Goal: Information Seeking & Learning: Learn about a topic

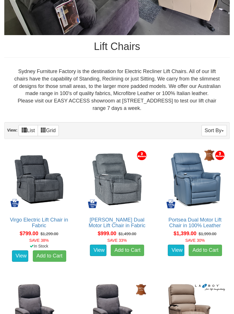
scroll to position [182, 0]
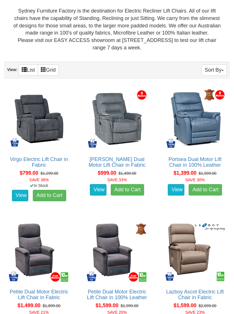
scroll to position [242, 0]
click at [201, 136] on img at bounding box center [194, 118] width 63 height 63
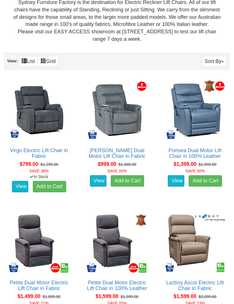
scroll to position [252, 0]
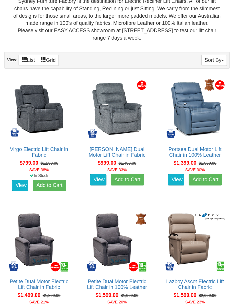
click at [204, 123] on img at bounding box center [194, 109] width 63 height 63
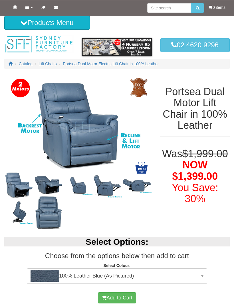
click at [126, 0] on nav "Toggle Navigation Home Products Living Room Lounges Sofas Australian Made Loung…" at bounding box center [117, 8] width 234 height 16
click at [21, 218] on img at bounding box center [18, 213] width 29 height 24
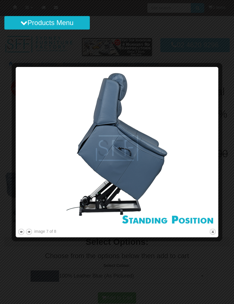
click at [19, 235] on button "previous" at bounding box center [21, 231] width 7 height 7
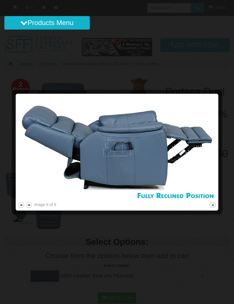
click at [22, 209] on button "previous" at bounding box center [21, 205] width 7 height 7
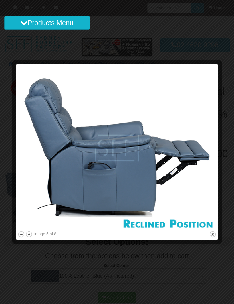
click at [21, 237] on button "previous" at bounding box center [21, 234] width 7 height 7
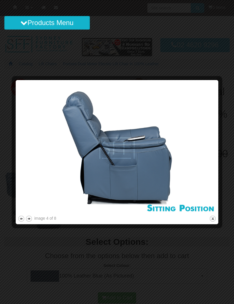
click at [23, 226] on div at bounding box center [117, 226] width 199 height 6
click at [28, 221] on button "next" at bounding box center [28, 218] width 7 height 7
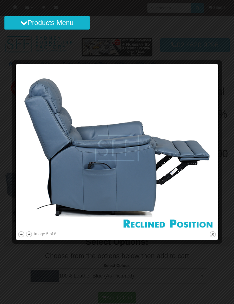
click at [21, 237] on button "previous" at bounding box center [21, 234] width 7 height 7
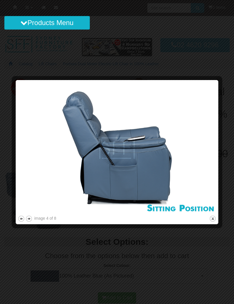
click at [18, 222] on button "previous" at bounding box center [21, 218] width 7 height 7
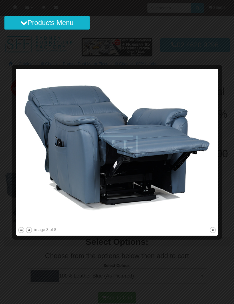
click at [20, 234] on button "previous" at bounding box center [21, 230] width 7 height 7
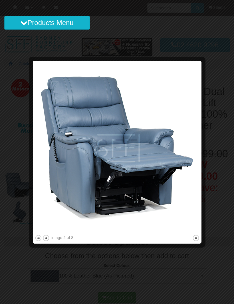
click at [39, 240] on button "previous" at bounding box center [38, 238] width 7 height 7
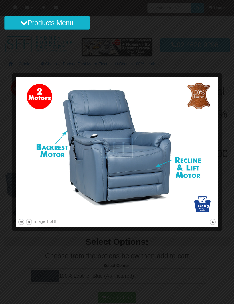
click at [21, 225] on button "previous" at bounding box center [21, 222] width 7 height 7
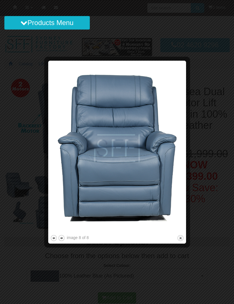
click at [181, 241] on button "close" at bounding box center [180, 238] width 7 height 7
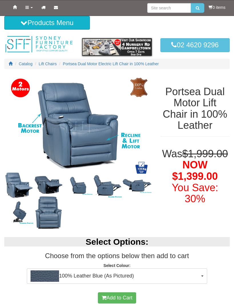
click at [124, 2] on div "Home Products Living Room Lounges Sofas Australian Made Lounges Corner Modular …" at bounding box center [116, 7] width 225 height 15
click at [133, 2] on div "Home Products Living Room Lounges Sofas Australian Made Lounges Corner Modular …" at bounding box center [116, 7] width 225 height 15
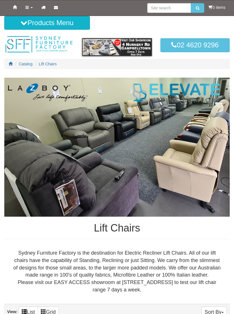
scroll to position [247, 0]
